Goal: Transaction & Acquisition: Purchase product/service

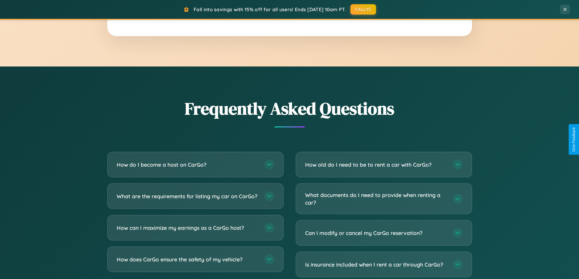
scroll to position [1169, 0]
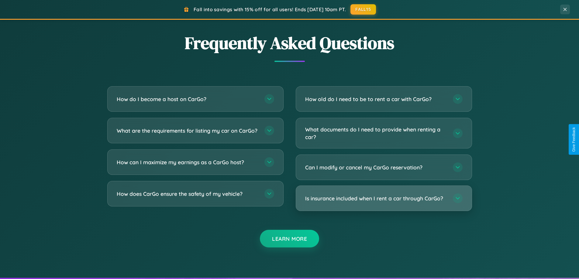
click at [383, 198] on h3 "Is insurance included when I rent a car through CarGo?" at bounding box center [376, 199] width 142 height 8
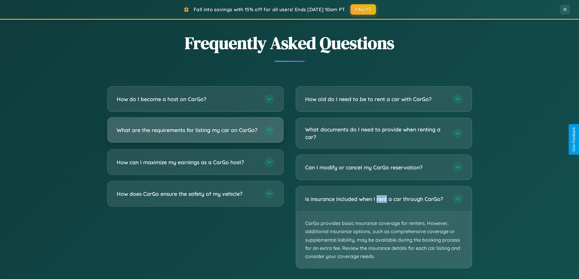
click at [195, 133] on h3 "What are the requirements for listing my car on CarGo?" at bounding box center [188, 130] width 142 height 8
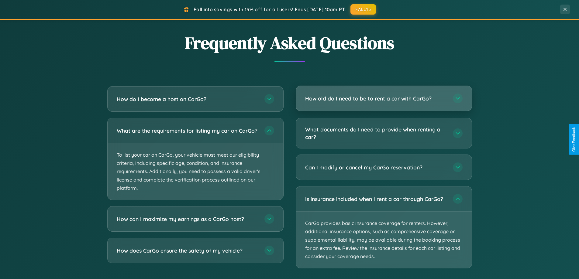
click at [383, 99] on h3 "How old do I need to be to rent a car with CarGo?" at bounding box center [376, 99] width 142 height 8
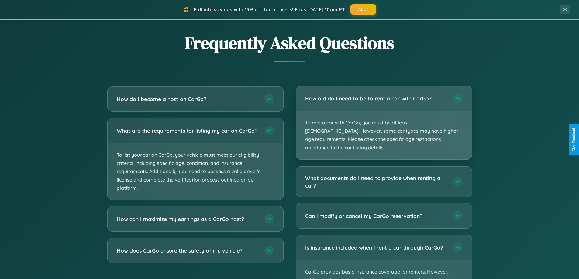
click at [383, 118] on p "To rent a car with CarGo, you must be at least [DEMOGRAPHIC_DATA]. However, som…" at bounding box center [384, 135] width 176 height 48
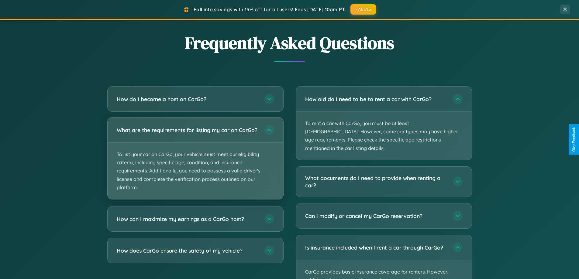
click at [195, 161] on p "To list your car on CarGo, your vehicle must meet our eligibility criteria, inc…" at bounding box center [196, 171] width 176 height 56
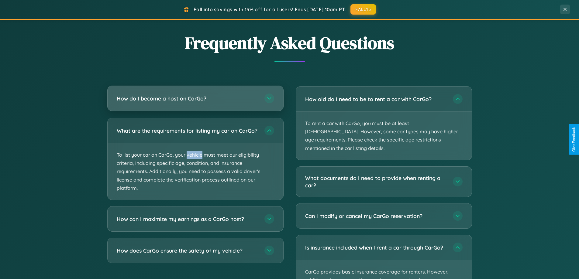
click at [195, 98] on h3 "How do I become a host on CarGo?" at bounding box center [188, 99] width 142 height 8
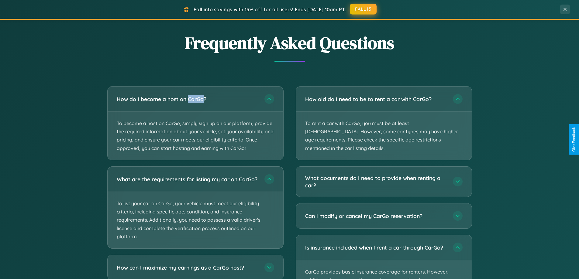
click at [363, 9] on button "FALL15" at bounding box center [363, 9] width 27 height 11
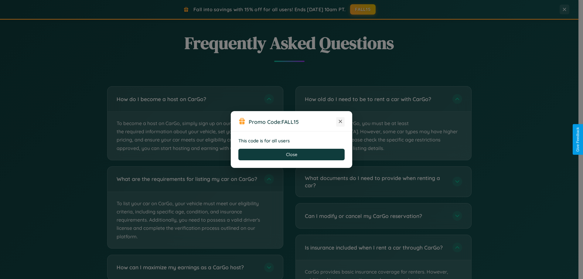
click at [340, 122] on icon at bounding box center [340, 121] width 6 height 6
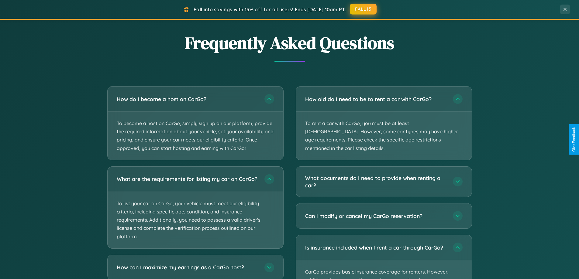
click at [363, 9] on button "FALL15" at bounding box center [363, 9] width 27 height 11
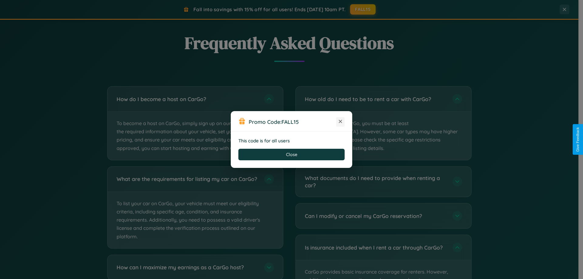
click at [340, 122] on icon at bounding box center [340, 121] width 6 height 6
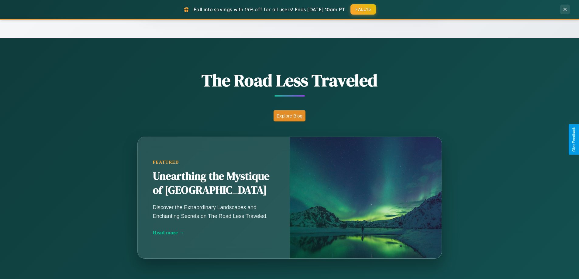
scroll to position [0, 0]
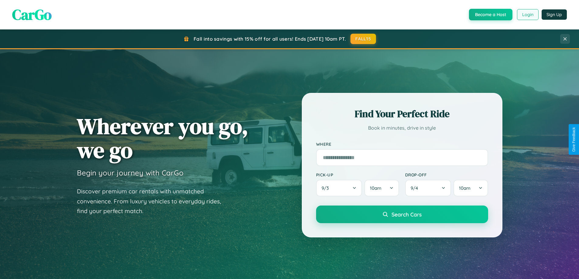
click at [527, 15] on button "Login" at bounding box center [528, 14] width 22 height 11
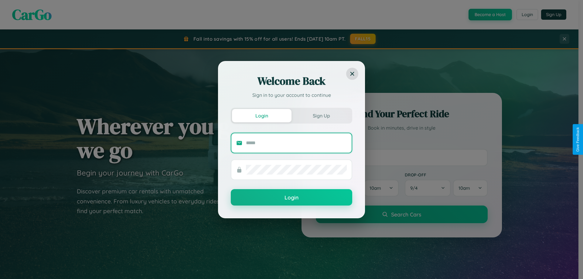
click at [296, 143] on input "text" at bounding box center [296, 143] width 101 height 10
type input "**********"
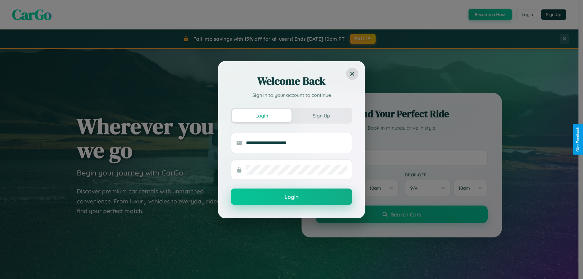
click at [292, 197] on button "Login" at bounding box center [291, 197] width 121 height 16
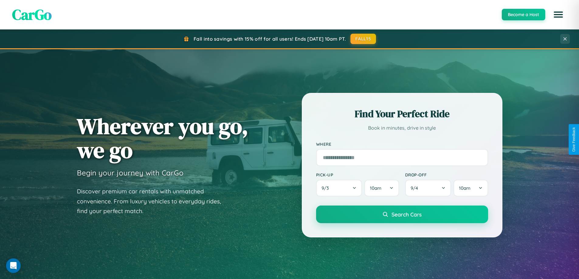
scroll to position [976, 0]
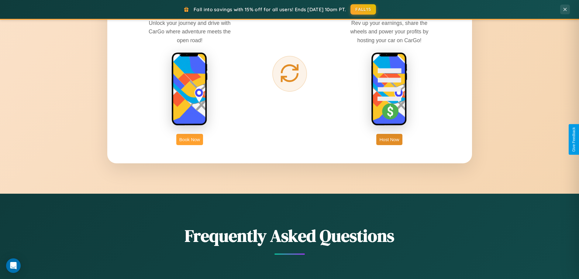
click at [190, 139] on button "Book Now" at bounding box center [189, 139] width 27 height 11
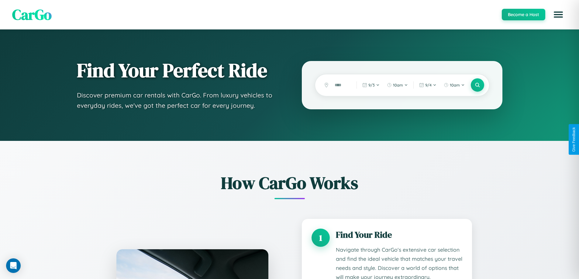
scroll to position [922, 0]
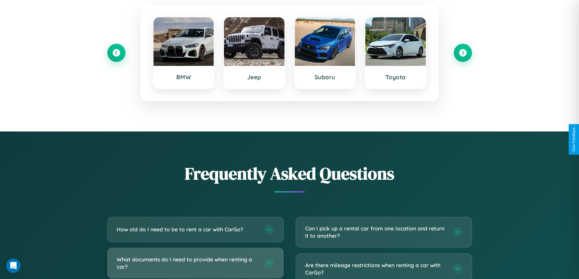
click at [195, 263] on h3 "What documents do I need to provide when renting a car?" at bounding box center [188, 263] width 142 height 15
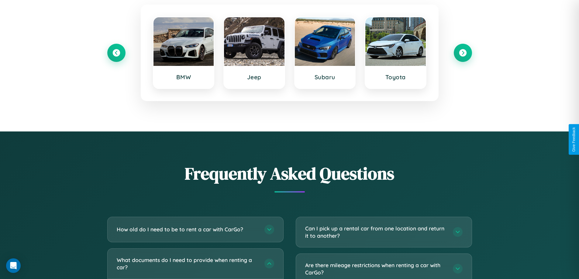
scroll to position [0, 0]
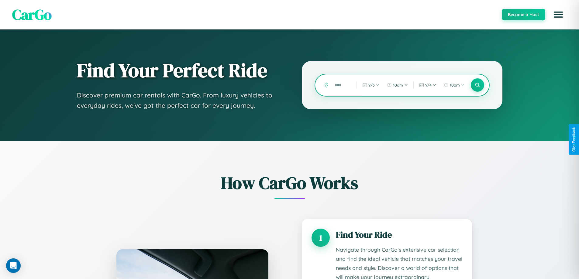
click at [341, 85] on input "text" at bounding box center [340, 85] width 19 height 11
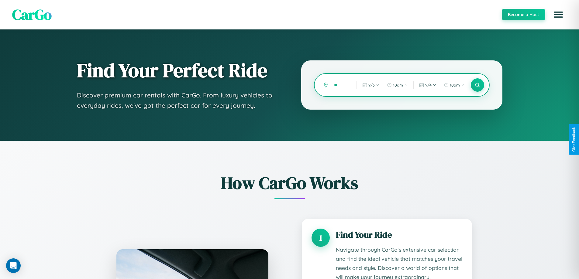
type input "*"
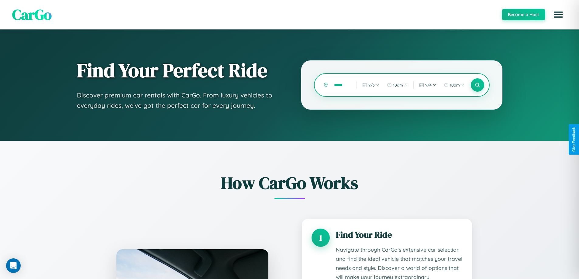
type input "******"
click at [477, 85] on icon at bounding box center [477, 85] width 6 height 6
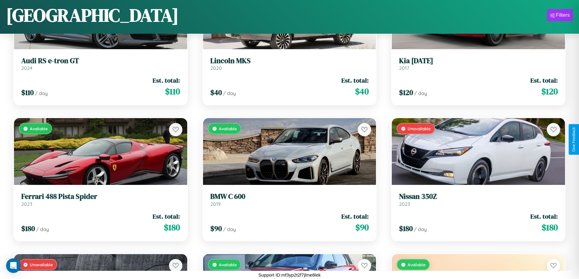
scroll to position [2669, 0]
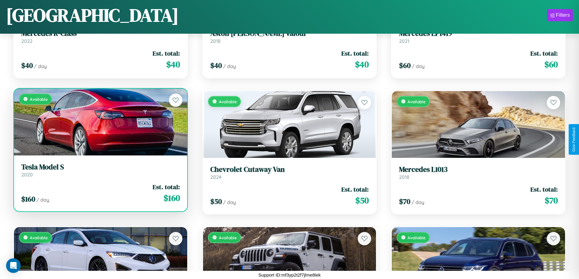
click at [100, 122] on div "Available" at bounding box center [100, 122] width 173 height 67
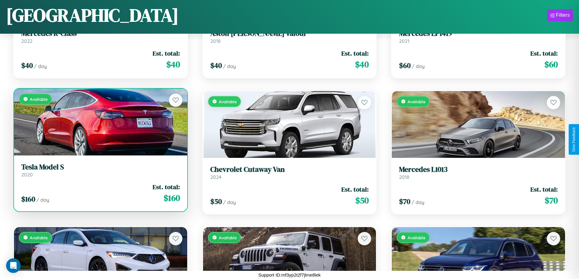
click at [100, 122] on div "Available" at bounding box center [100, 122] width 173 height 67
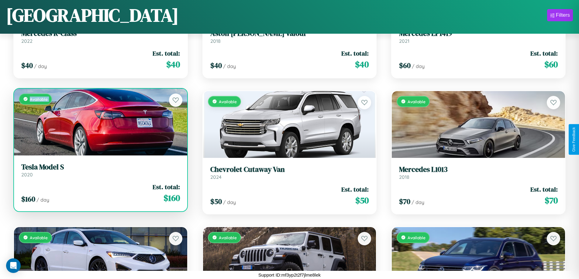
click at [100, 122] on div "Available" at bounding box center [100, 122] width 173 height 67
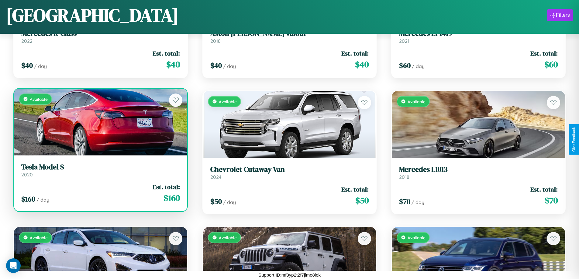
click at [100, 122] on div "Available" at bounding box center [100, 122] width 173 height 67
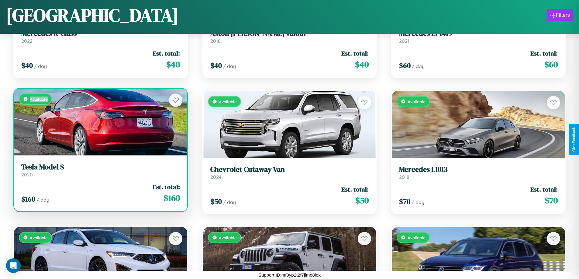
click at [100, 122] on div "Available" at bounding box center [100, 122] width 173 height 67
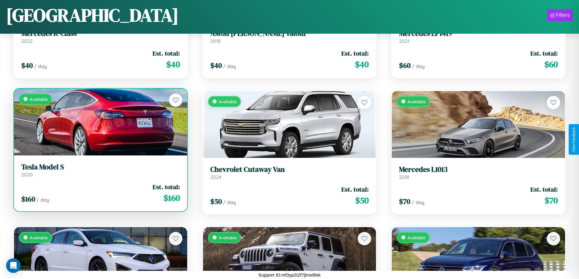
click at [100, 170] on h3 "Tesla Model S" at bounding box center [100, 167] width 159 height 9
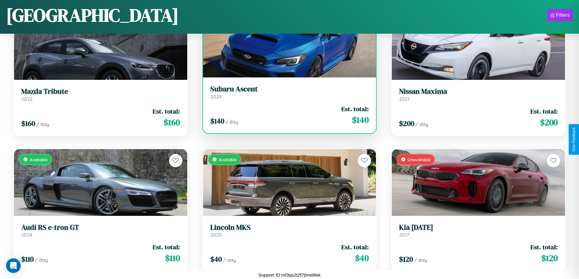
scroll to position [765, 0]
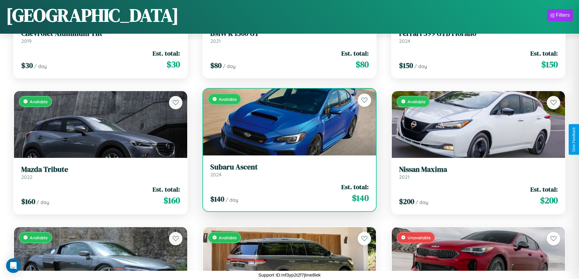
click at [287, 173] on link "Subaru Ascent 2024" at bounding box center [289, 170] width 159 height 15
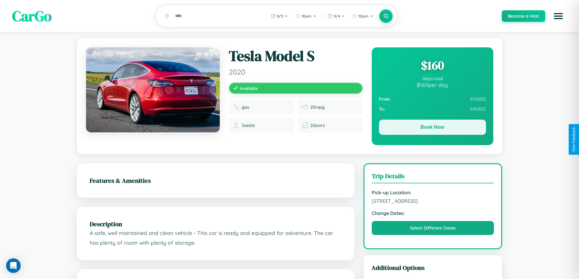
click at [432, 128] on button "Book Now" at bounding box center [432, 127] width 107 height 15
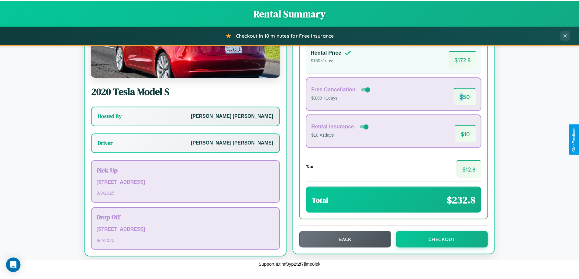
scroll to position [44, 0]
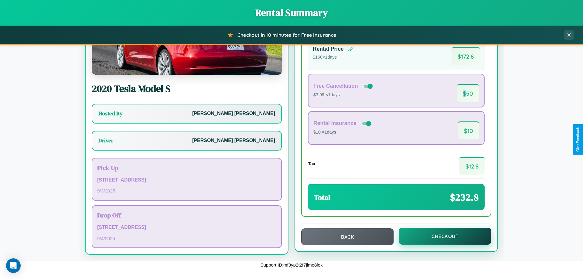
click at [441, 236] on button "Checkout" at bounding box center [445, 236] width 93 height 17
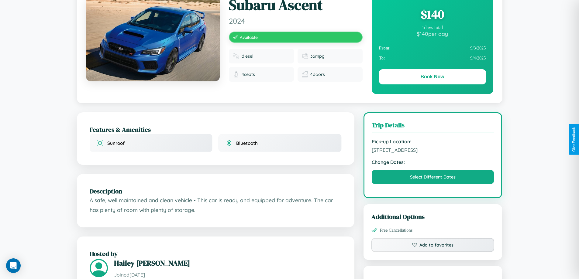
scroll to position [345, 0]
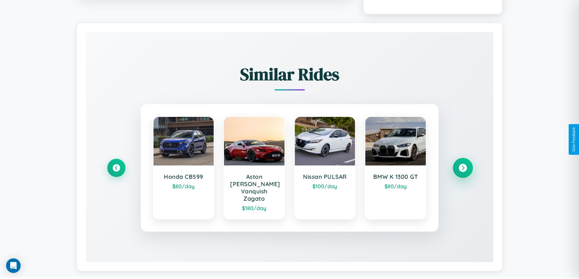
click at [462, 165] on icon at bounding box center [462, 168] width 8 height 8
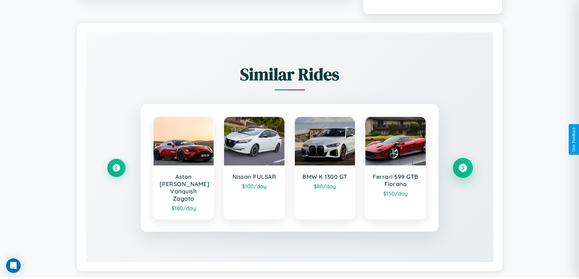
click at [462, 165] on icon at bounding box center [462, 168] width 8 height 8
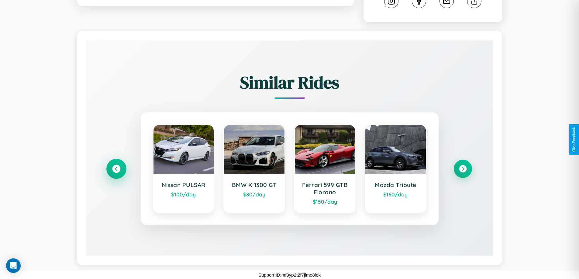
click at [116, 169] on icon at bounding box center [116, 169] width 8 height 8
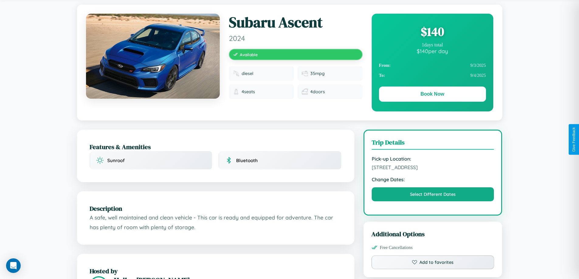
scroll to position [0, 0]
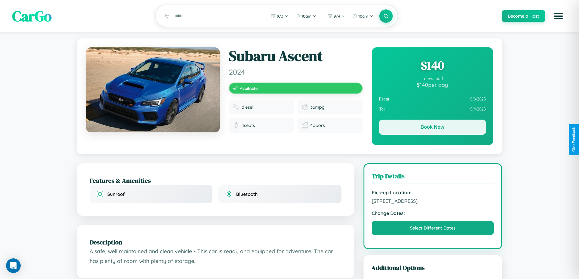
click at [432, 128] on button "Book Now" at bounding box center [432, 127] width 107 height 15
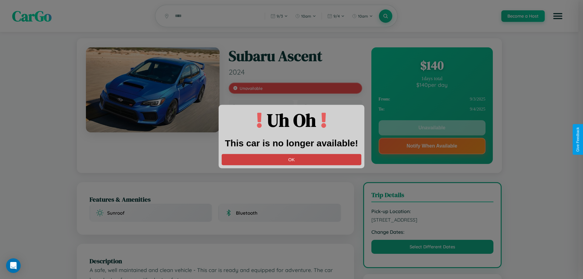
click at [292, 159] on button "OK" at bounding box center [292, 159] width 140 height 11
